Goal: Task Accomplishment & Management: Complete application form

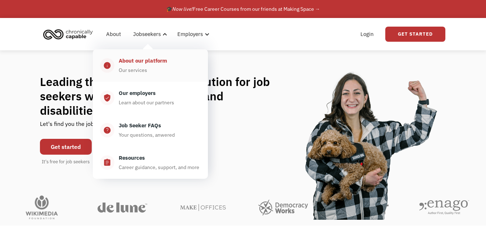
click at [145, 65] on div "About our platform" at bounding box center [143, 60] width 48 height 9
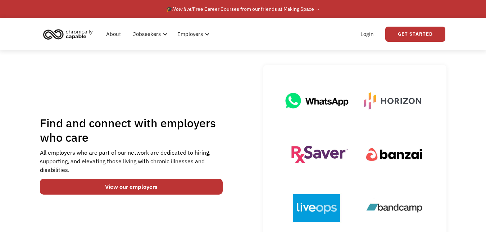
scroll to position [36, 0]
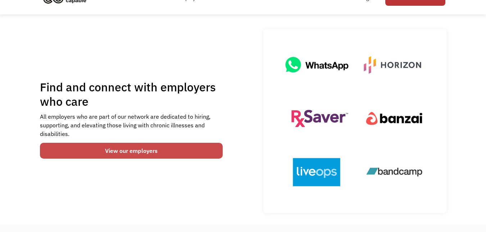
click at [145, 152] on link "View our employers" at bounding box center [131, 151] width 183 height 16
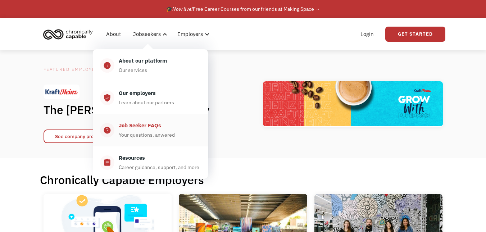
click at [138, 124] on div "Job Seeker FAQs" at bounding box center [140, 125] width 42 height 9
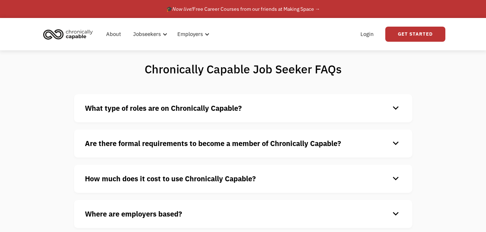
click at [221, 109] on strong "What type of roles are on Chronically Capable?" at bounding box center [163, 108] width 157 height 10
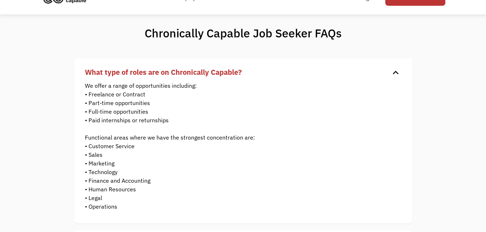
scroll to position [72, 0]
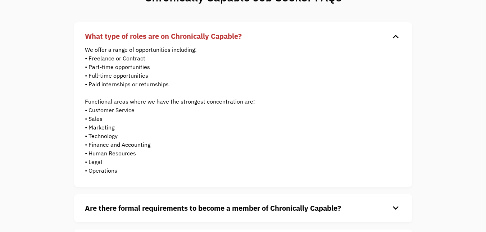
click at [184, 39] on strong "What type of roles are on Chronically Capable?" at bounding box center [163, 36] width 157 height 10
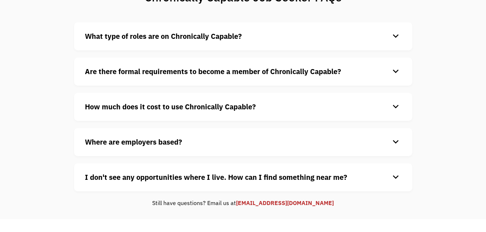
click at [183, 71] on strong "Are there formal requirements to become a member of Chronically Capable?" at bounding box center [213, 72] width 256 height 10
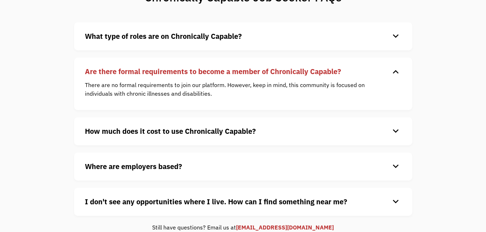
click at [183, 71] on strong "Are there formal requirements to become a member of Chronically Capable?" at bounding box center [213, 72] width 256 height 10
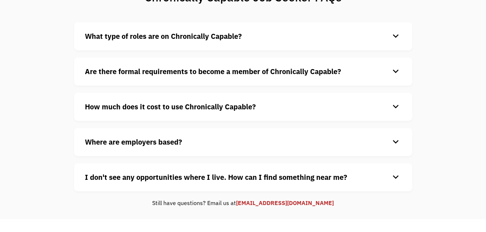
click at [181, 105] on strong "How much does it cost to use Chronically Capable?" at bounding box center [170, 107] width 171 height 10
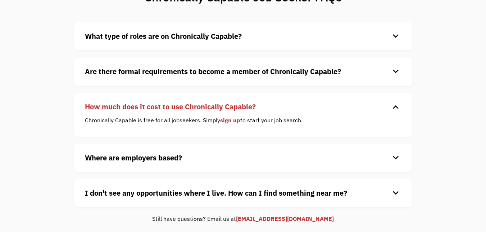
click at [181, 105] on strong "How much does it cost to use Chronically Capable?" at bounding box center [170, 107] width 171 height 10
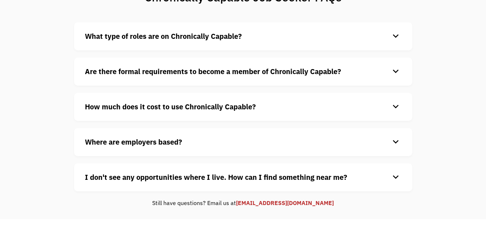
click at [160, 143] on strong "Where are employers based?" at bounding box center [133, 142] width 97 height 10
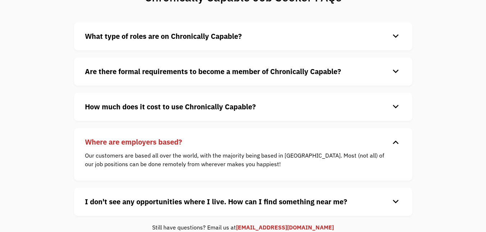
click at [160, 143] on strong "Where are employers based?" at bounding box center [133, 142] width 97 height 10
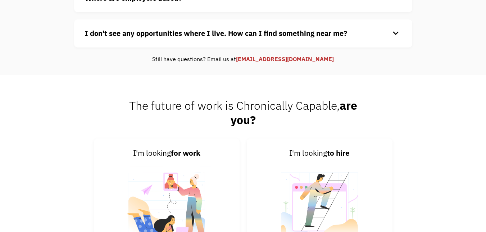
scroll to position [0, 0]
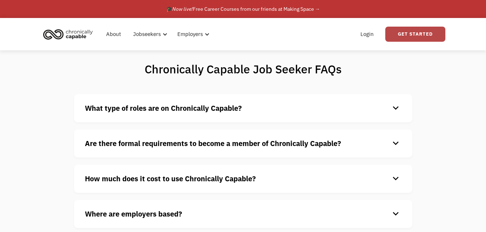
click at [413, 37] on link "Get Started" at bounding box center [415, 34] width 60 height 15
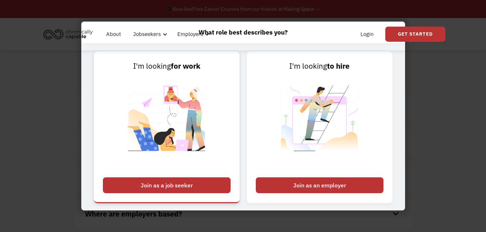
click at [159, 180] on div "Join as a job seeker" at bounding box center [167, 185] width 128 height 16
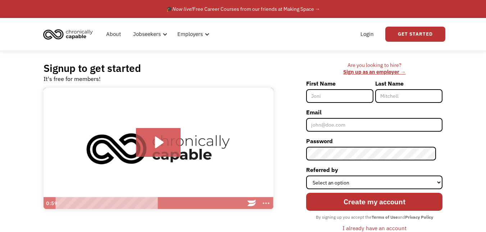
click at [354, 92] on input "First Name" at bounding box center [339, 96] width 67 height 14
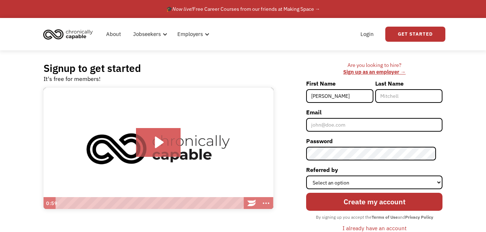
type input "[PERSON_NAME]"
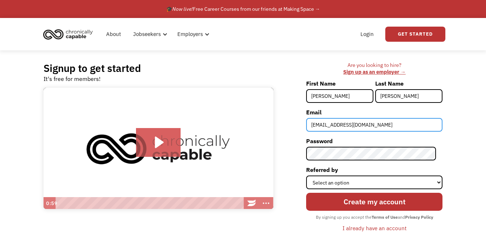
type input "[EMAIL_ADDRESS][DOMAIN_NAME]"
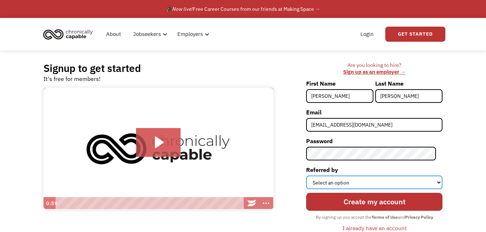
click at [370, 184] on select "Select an option Instagram Facebook Twitter Search Engine News Article Word of …" at bounding box center [374, 183] width 136 height 14
select select "Search Engine"
click at [313, 176] on select "Select an option Instagram Facebook Twitter Search Engine News Article Word of …" at bounding box center [374, 183] width 136 height 14
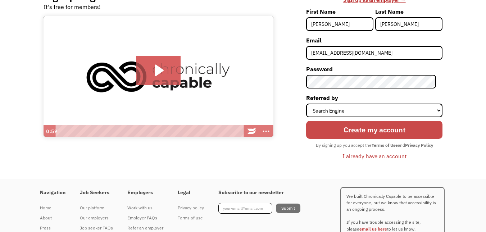
click at [366, 131] on input "Create my account" at bounding box center [374, 130] width 136 height 18
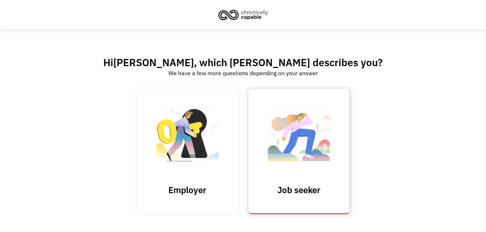
click at [280, 135] on img at bounding box center [299, 138] width 72 height 70
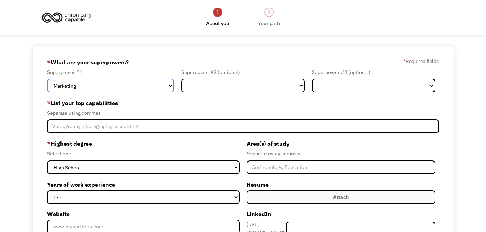
click at [153, 87] on select "Marketing Human Resources Finance Technology Operations Sales Industrial & Manu…" at bounding box center [110, 86] width 127 height 14
select select "Other"
click at [47, 79] on select "Marketing Human Resources Finance Technology Operations Sales Industrial & Manu…" at bounding box center [110, 86] width 127 height 14
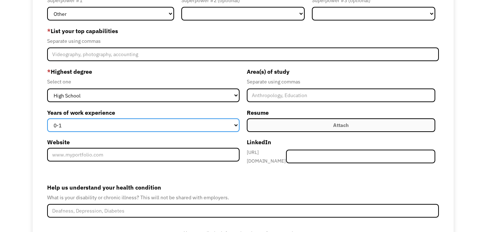
click at [215, 124] on select "0-1 2-4 5-10 11-15 15+" at bounding box center [143, 125] width 192 height 14
select select "2-4"
click at [47, 118] on select "0-1 2-4 5-10 11-15 15+" at bounding box center [143, 125] width 192 height 14
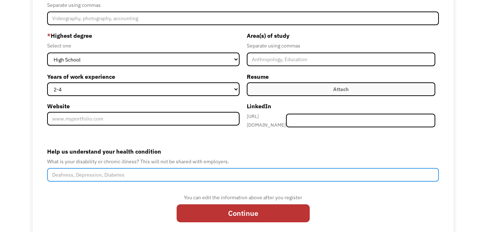
click at [135, 169] on input "Help us understand your health condition" at bounding box center [243, 175] width 392 height 14
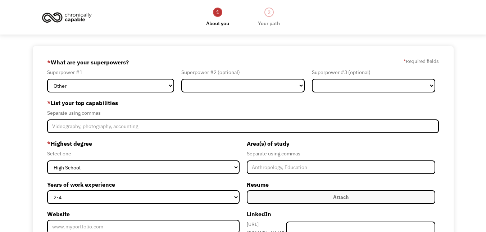
scroll to position [36, 0]
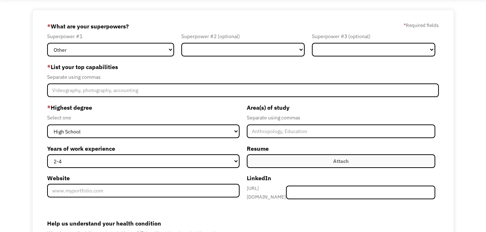
type input "[MEDICAL_DATA], [MEDICAL_DATA]"
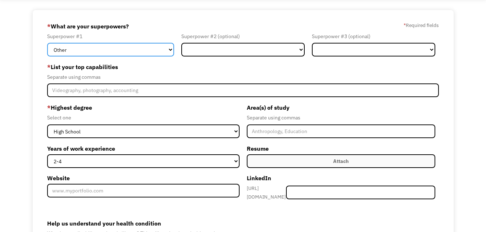
click at [165, 51] on select "Marketing Human Resources Finance Technology Operations Sales Industrial & Manu…" at bounding box center [110, 50] width 127 height 14
click at [47, 43] on select "Marketing Human Resources Finance Technology Operations Sales Industrial & Manu…" at bounding box center [110, 50] width 127 height 14
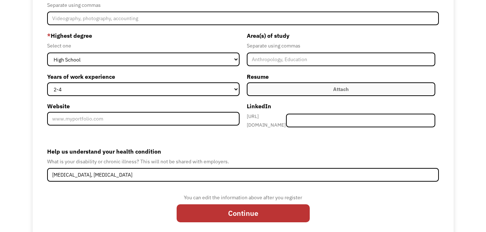
scroll to position [121, 0]
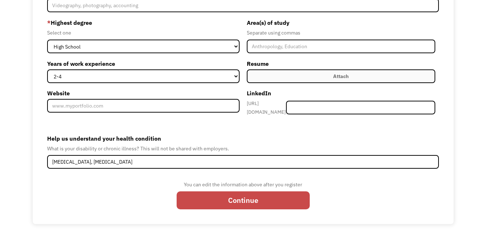
click at [239, 194] on input "Continue" at bounding box center [243, 200] width 133 height 18
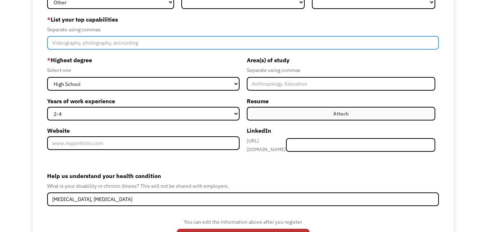
scroll to position [47, 0]
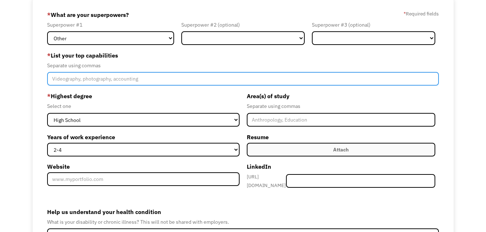
click at [111, 78] on input "Member-Create-Step1" at bounding box center [243, 79] width 392 height 14
click at [138, 77] on input "Member-Create-Step1" at bounding box center [243, 79] width 392 height 14
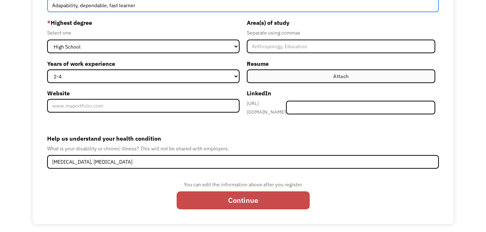
type input "Adapability, dependable, fast learner"
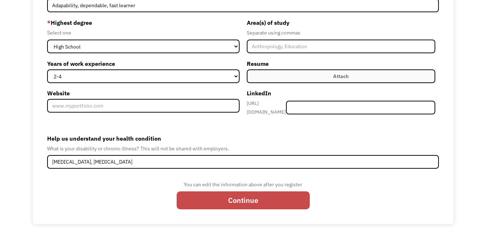
click at [239, 200] on input "Continue" at bounding box center [243, 200] width 133 height 18
type input "Please wait..."
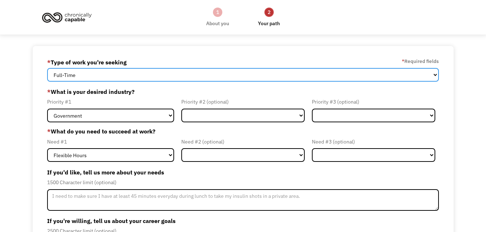
drag, startPoint x: 0, startPoint y: 0, endPoint x: 128, endPoint y: 74, distance: 148.3
click at [128, 74] on select "Full-Time Part-Time Both Full-Time and Part-Time" at bounding box center [243, 75] width 392 height 14
select select "Both Full-Time and Part-Time"
click at [47, 68] on select "Full-Time Part-Time Both Full-Time and Part-Time" at bounding box center [243, 75] width 392 height 14
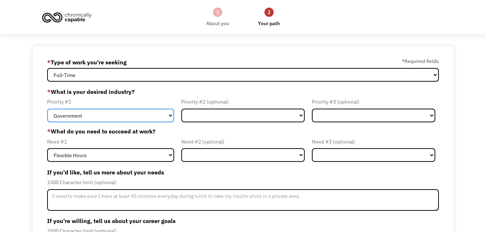
click at [168, 116] on select "Government Finance & Insurance Health & Social Care Tech & Engineering Creative…" at bounding box center [110, 116] width 127 height 14
select select "Other"
click at [47, 109] on select "Government Finance & Insurance Health & Social Care Tech & Engineering Creative…" at bounding box center [110, 116] width 127 height 14
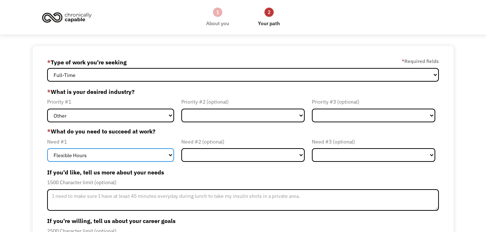
click at [165, 155] on select "Flexible Hours Remote Work Service Animal On-site Accommodations Visual Support…" at bounding box center [110, 155] width 127 height 14
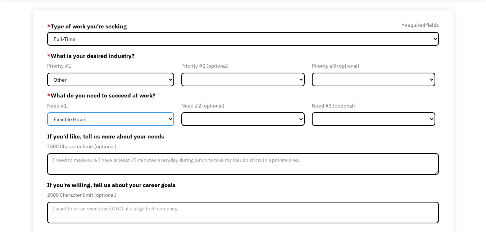
click at [91, 118] on select "Flexible Hours Remote Work Service Animal On-site Accommodations Visual Support…" at bounding box center [110, 119] width 127 height 14
select select "Remote Work"
click at [47, 112] on select "Flexible Hours Remote Work Service Animal On-site Accommodations Visual Support…" at bounding box center [110, 119] width 127 height 14
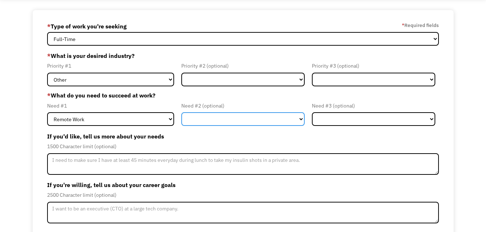
click at [239, 121] on select "Flexible Hours Remote Work Service Animal On-site Accommodations Visual Support…" at bounding box center [242, 119] width 123 height 14
select select "Flexible Hours"
click at [181, 112] on select "Flexible Hours Remote Work Service Animal On-site Accommodations Visual Support…" at bounding box center [242, 119] width 123 height 14
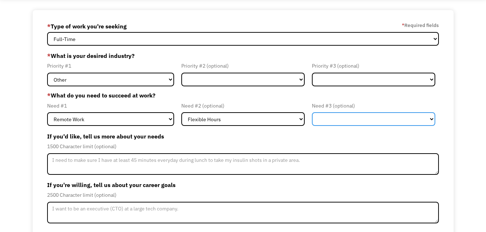
click at [336, 118] on select "Flexible Hours Remote Work Service Animal On-site Accommodations Visual Support…" at bounding box center [373, 119] width 123 height 14
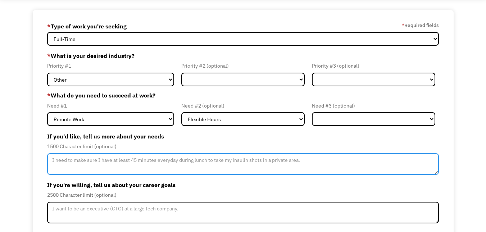
click at [194, 164] on textarea "Member-Update-Form-Step2" at bounding box center [243, 164] width 392 height 22
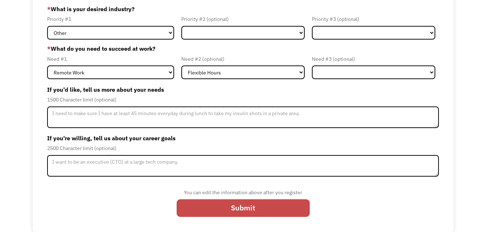
click at [246, 205] on input "Submit" at bounding box center [243, 208] width 133 height 18
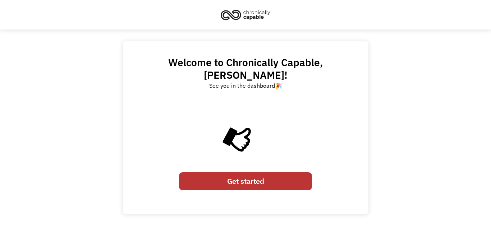
click at [246, 172] on link "Get started" at bounding box center [245, 181] width 133 height 18
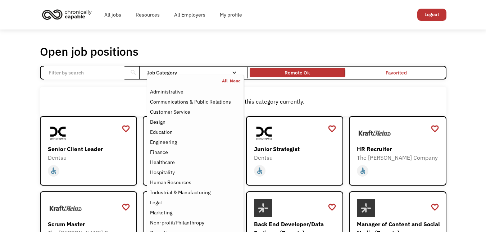
click at [232, 72] on div "Email Form" at bounding box center [234, 72] width 5 height 5
click at [21, 104] on div "Open job positions You have X liked items Search search Filter by category Admi…" at bounding box center [243, 231] width 486 height 403
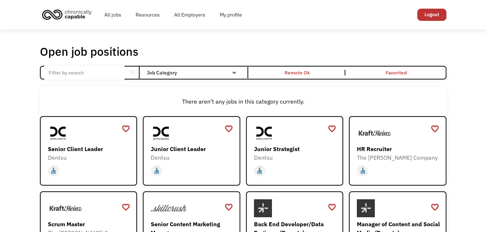
click at [85, 72] on input "Email Form" at bounding box center [84, 73] width 80 height 14
click at [231, 15] on link "My profile" at bounding box center [231, 14] width 37 height 23
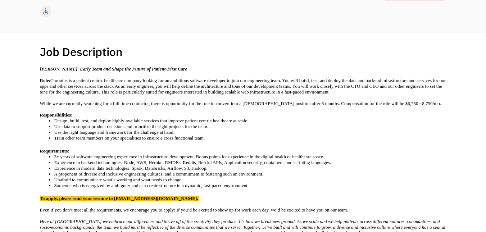
scroll to position [144, 0]
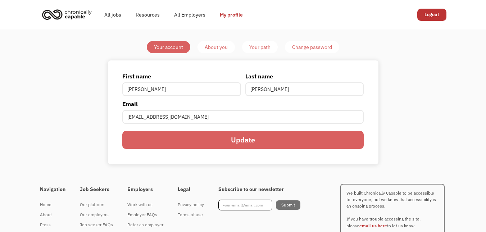
click at [255, 139] on input "Update" at bounding box center [242, 140] width 241 height 18
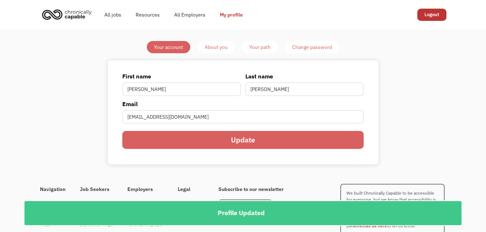
click at [214, 45] on div "About you" at bounding box center [216, 47] width 23 height 9
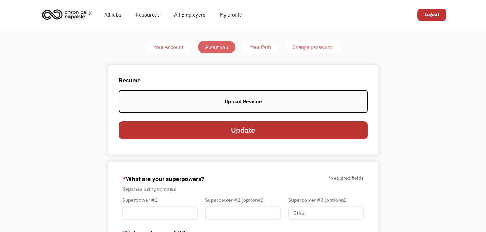
click at [262, 46] on div "Your Path" at bounding box center [260, 47] width 21 height 9
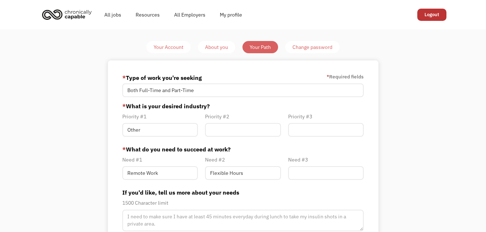
scroll to position [108, 0]
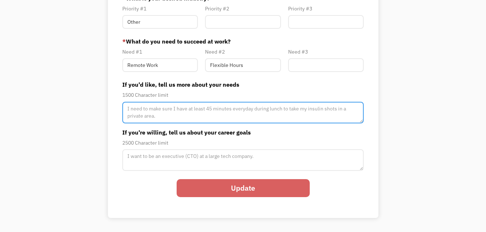
click at [203, 109] on textarea "Member-Path-Update" at bounding box center [242, 113] width 241 height 22
type textarea "I"
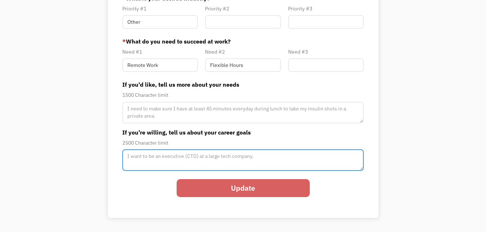
click at [227, 155] on textarea "Member-Path-Update" at bounding box center [242, 160] width 241 height 22
type textarea "I am looking for entry level data entry work."
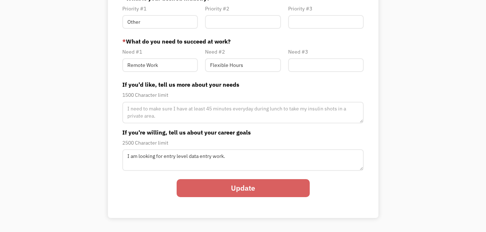
click at [237, 188] on input "Update" at bounding box center [243, 188] width 133 height 18
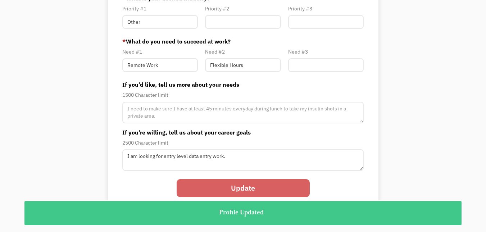
scroll to position [0, 0]
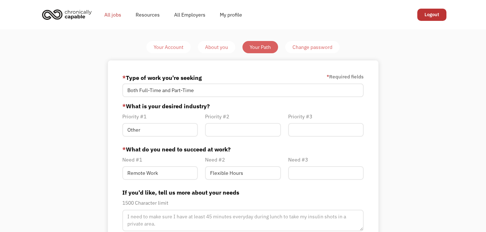
click at [113, 15] on link "All jobs" at bounding box center [112, 14] width 31 height 23
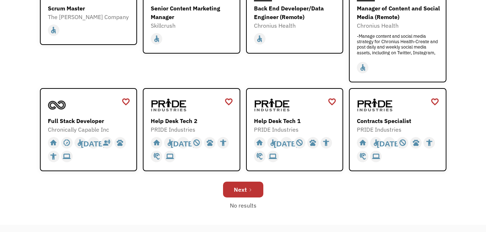
scroll to position [252, 0]
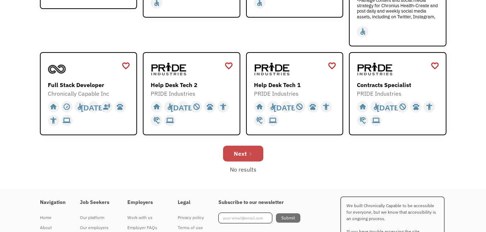
click at [235, 153] on div "Next" at bounding box center [240, 153] width 13 height 9
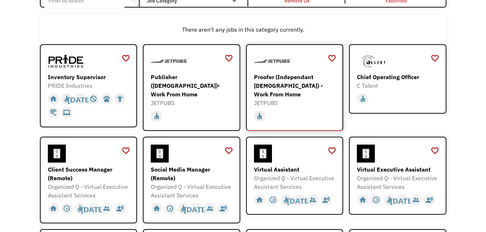
drag, startPoint x: 299, startPoint y: 83, endPoint x: 319, endPoint y: 84, distance: 20.1
click at [319, 84] on div "Proofer (Independant [DEMOGRAPHIC_DATA]) - Work From Home" at bounding box center [295, 86] width 83 height 26
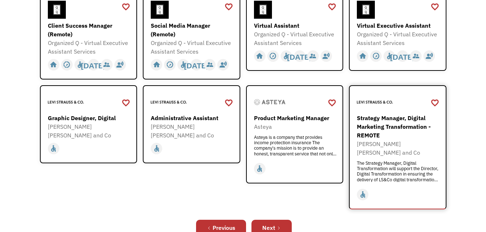
scroll to position [252, 0]
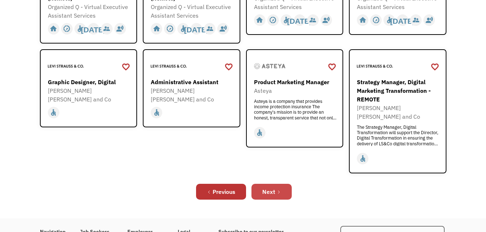
click at [278, 184] on link "Next" at bounding box center [271, 192] width 40 height 16
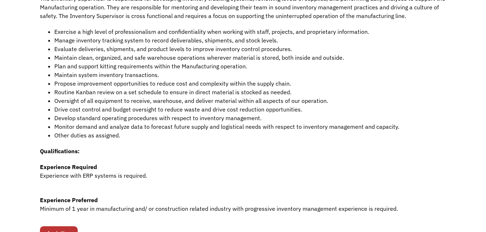
scroll to position [144, 0]
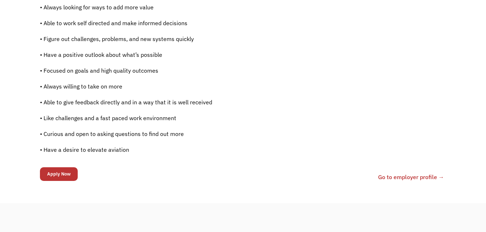
scroll to position [540, 0]
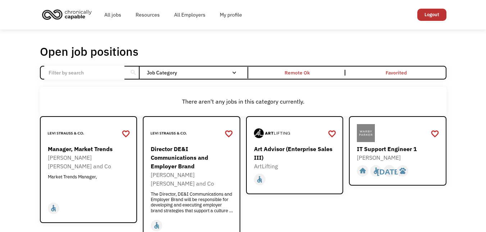
click at [95, 74] on input "Email Form" at bounding box center [84, 73] width 80 height 14
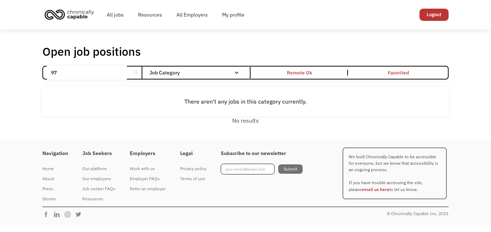
type input "9"
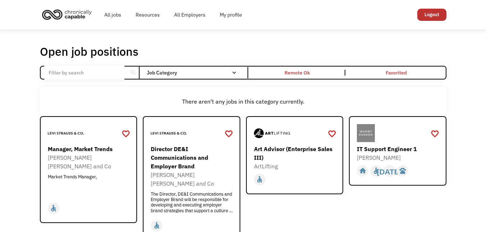
click at [430, 18] on link "Logout" at bounding box center [431, 15] width 29 height 12
